Goal: Task Accomplishment & Management: Complete application form

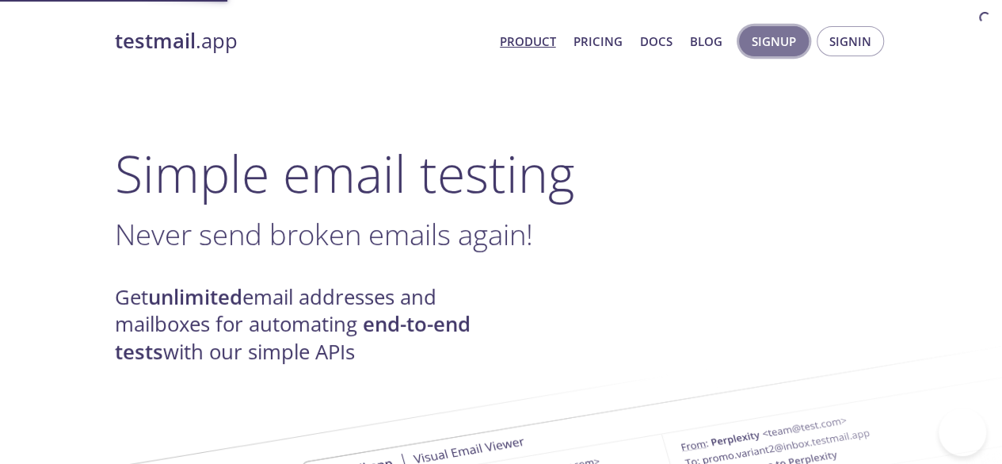
click at [780, 45] on span "Signup" at bounding box center [774, 41] width 44 height 21
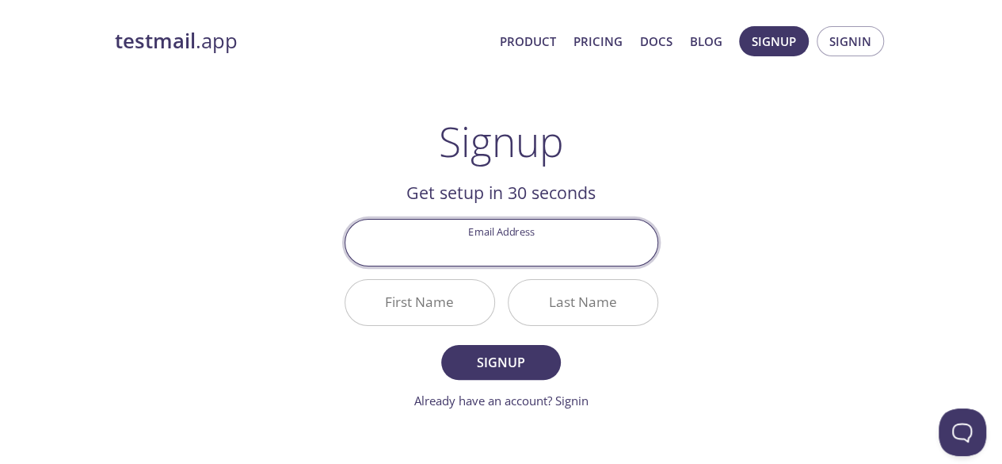
click at [472, 240] on input "Email Address" at bounding box center [502, 242] width 312 height 45
type input "[EMAIL_ADDRESS][DOMAIN_NAME]"
click at [439, 304] on input "First Name" at bounding box center [420, 302] width 149 height 45
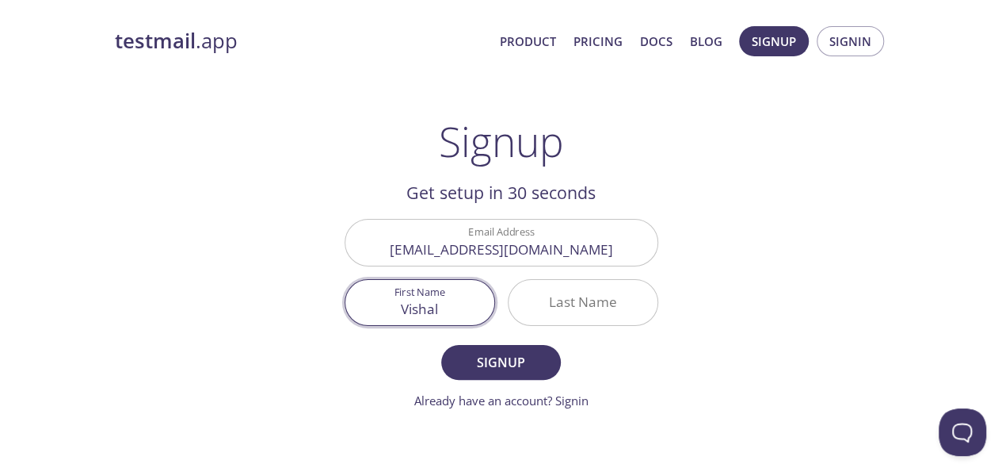
type input "Vishal"
click at [530, 300] on input "Last Name" at bounding box center [583, 302] width 149 height 45
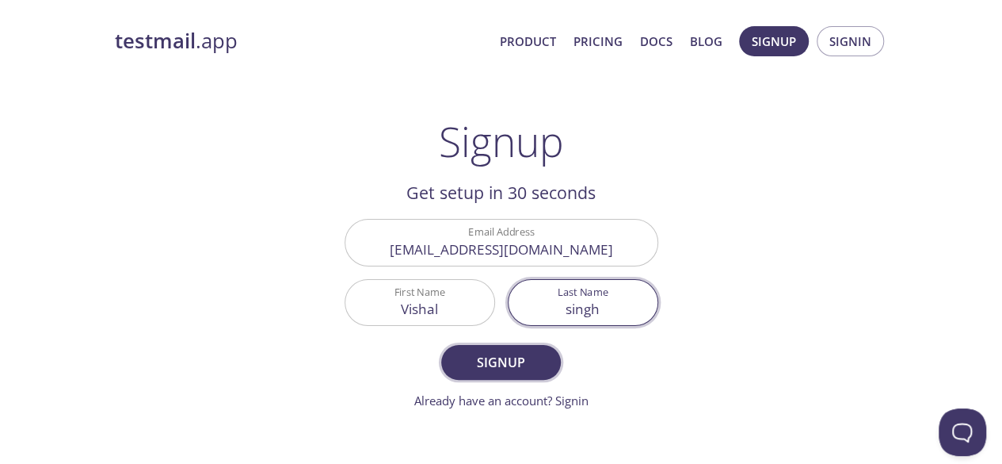
type input "singh"
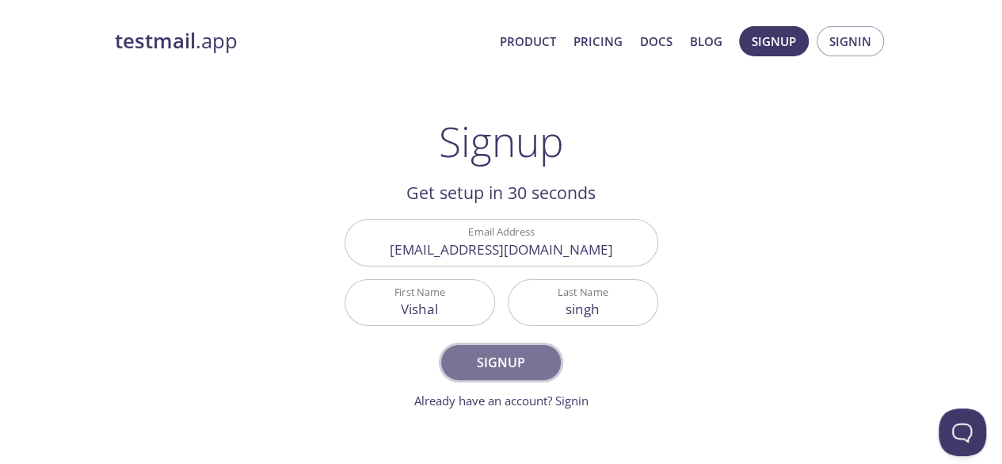
click at [525, 360] on span "Signup" at bounding box center [501, 362] width 84 height 22
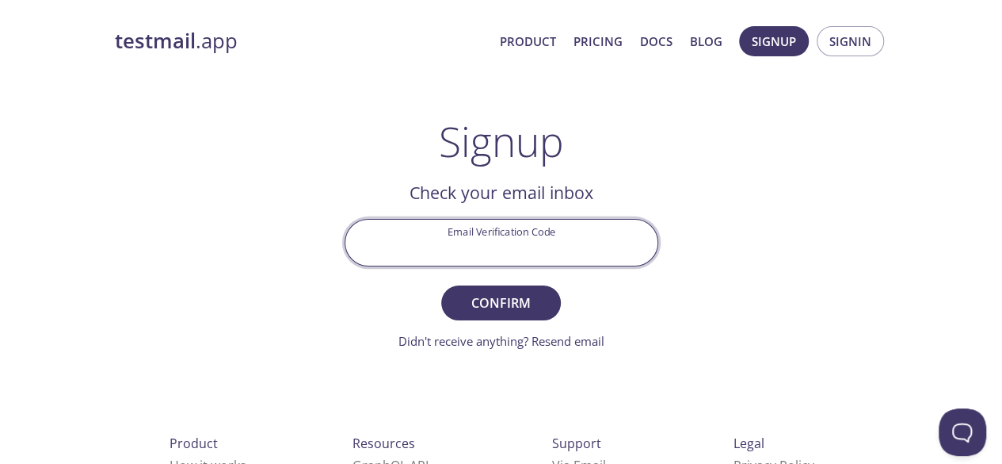
click at [506, 244] on input "Email Verification Code" at bounding box center [502, 242] width 312 height 45
type input "B4CVG1F"
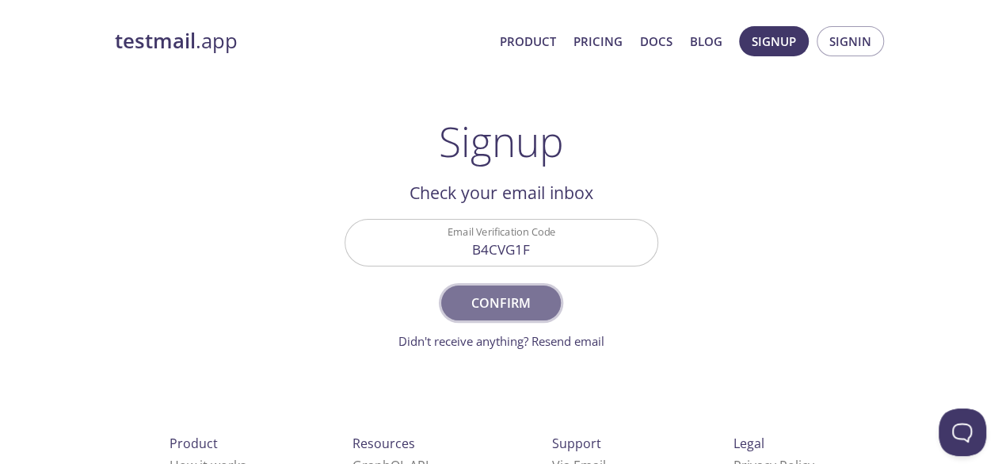
click at [499, 314] on button "Confirm" at bounding box center [500, 302] width 119 height 35
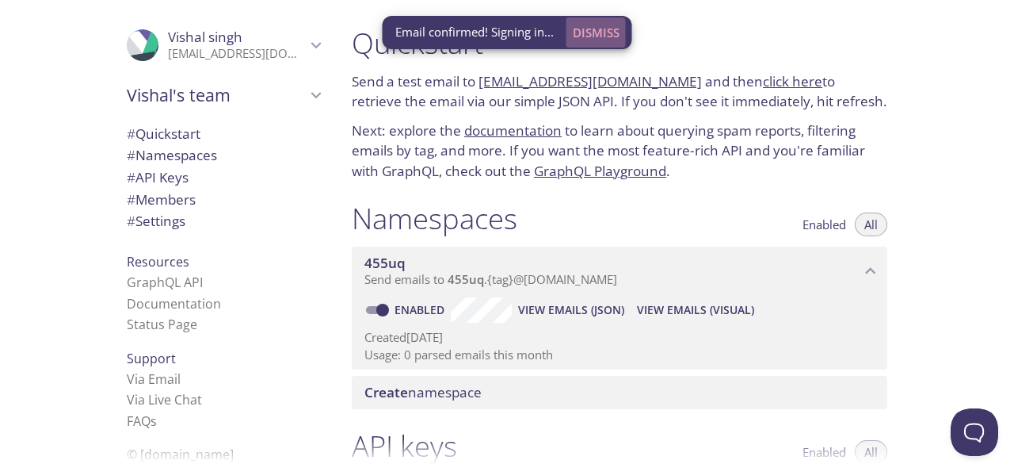
click at [605, 28] on span "Dismiss" at bounding box center [596, 32] width 47 height 21
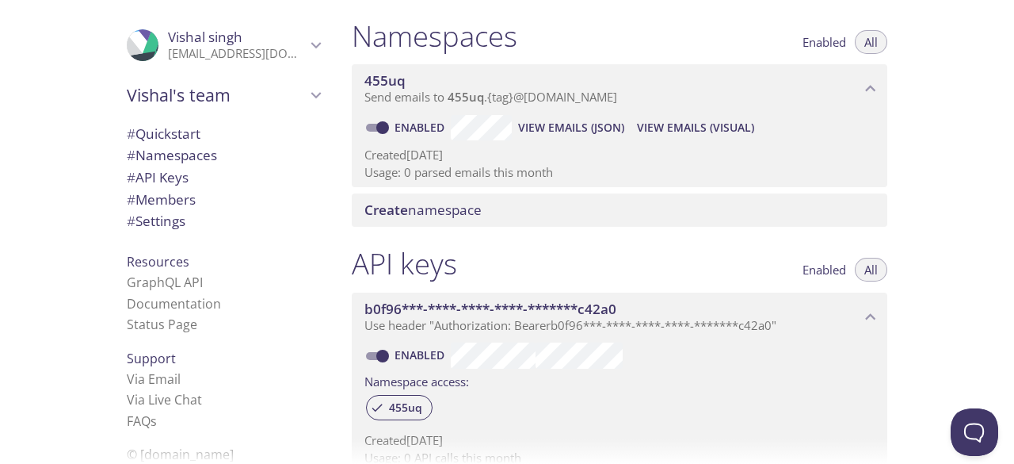
scroll to position [183, 0]
click at [379, 357] on input "Enabled" at bounding box center [382, 355] width 57 height 19
click at [368, 351] on input "Disabled" at bounding box center [370, 355] width 57 height 19
checkbox input "true"
